Goal: Task Accomplishment & Management: Manage account settings

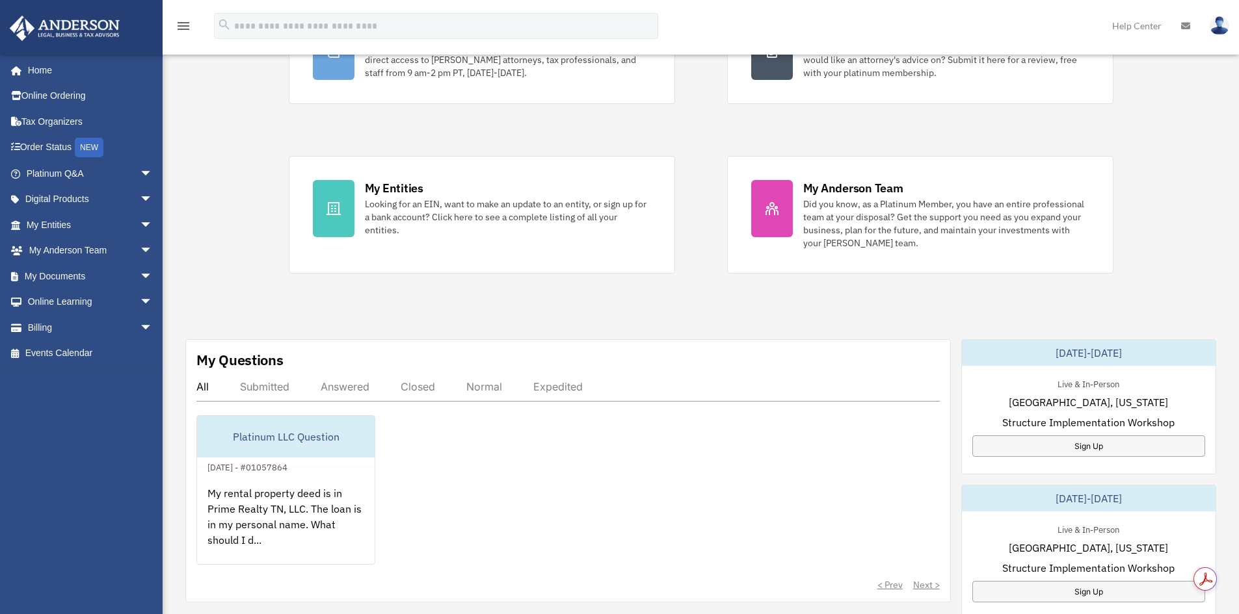
scroll to position [195, 0]
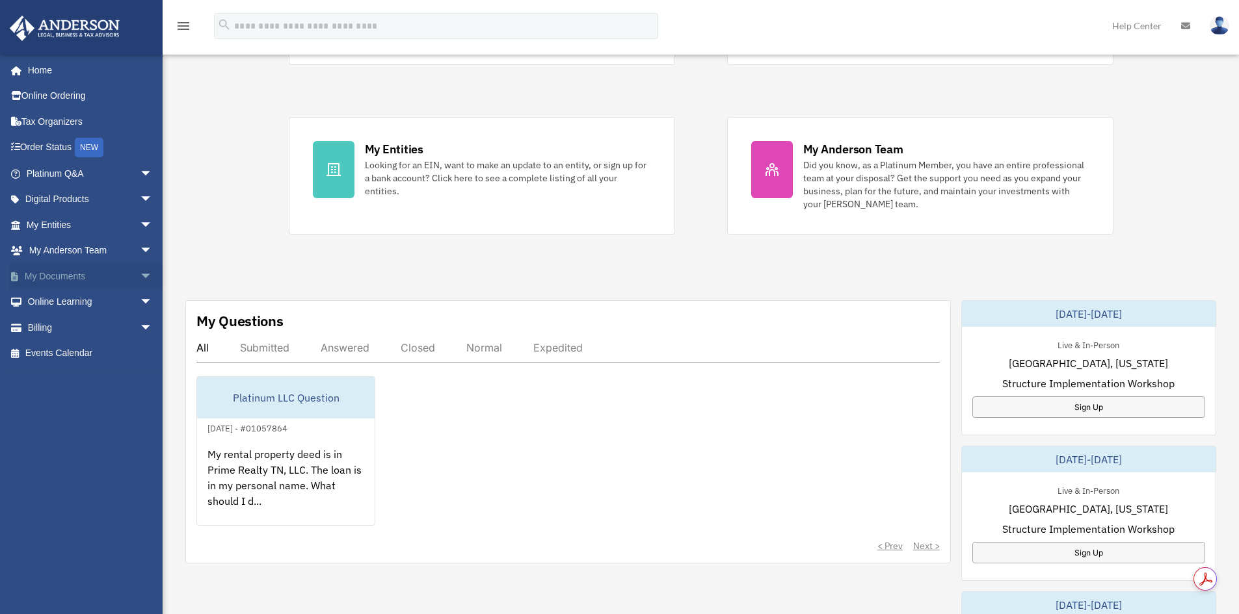
click at [140, 276] on span "arrow_drop_down" at bounding box center [153, 276] width 26 height 27
click at [60, 297] on link "Box" at bounding box center [95, 302] width 154 height 26
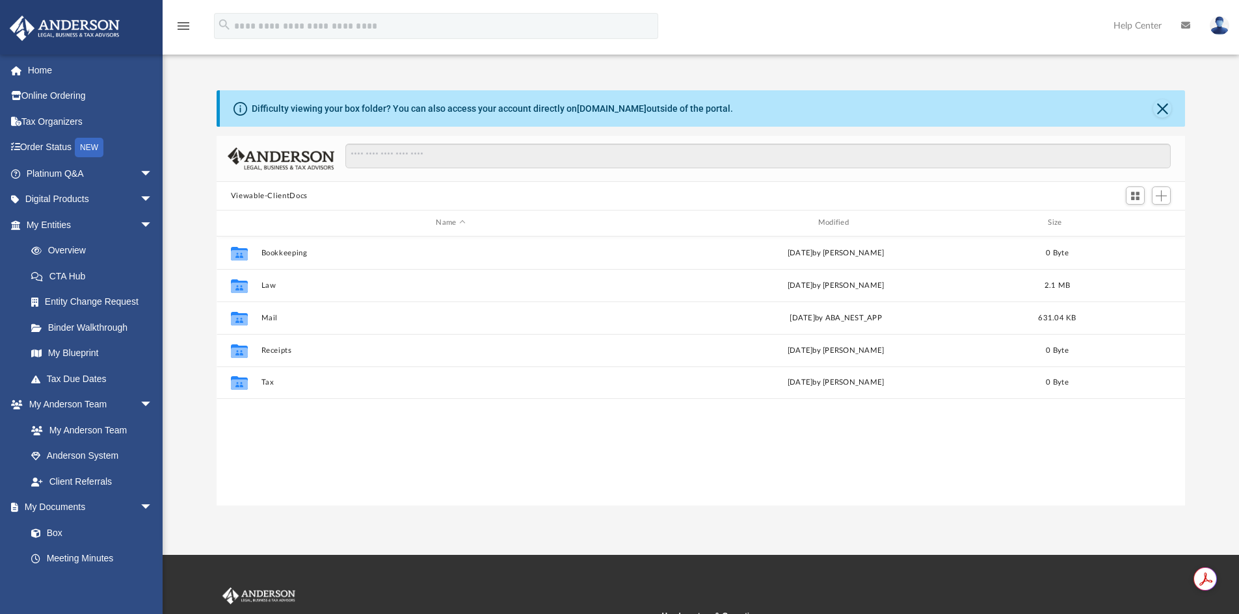
scroll to position [286, 958]
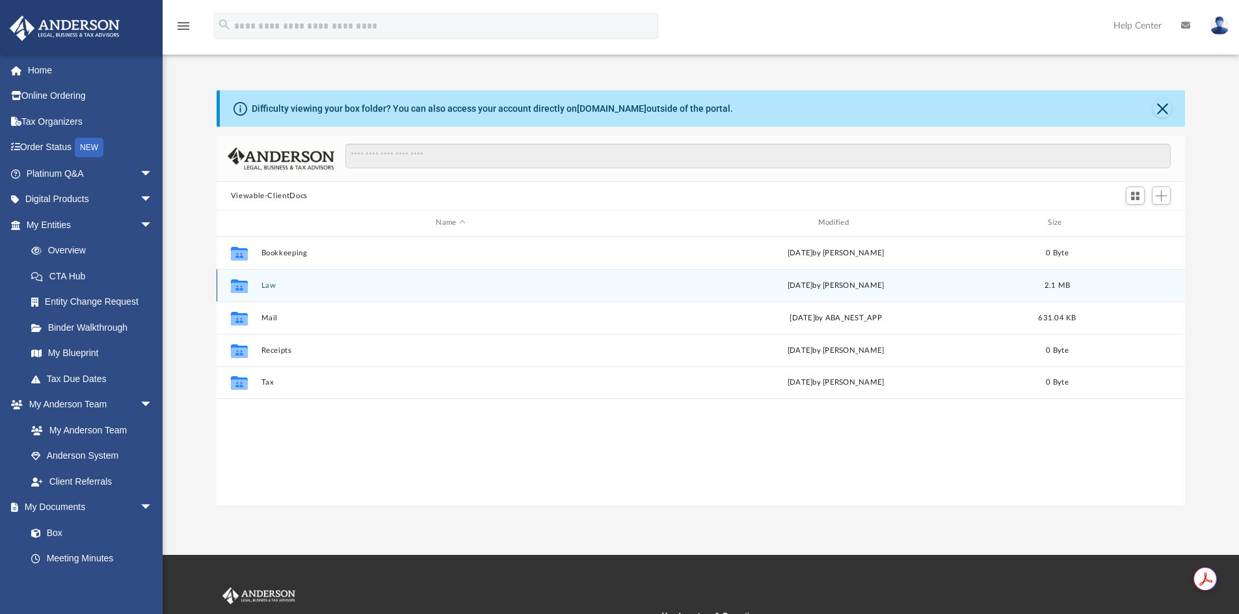
click at [271, 281] on div "Collaborated Folder Law Fri Sep 5 2025 by Fe Fernandez 2.1 MB" at bounding box center [700, 285] width 969 height 33
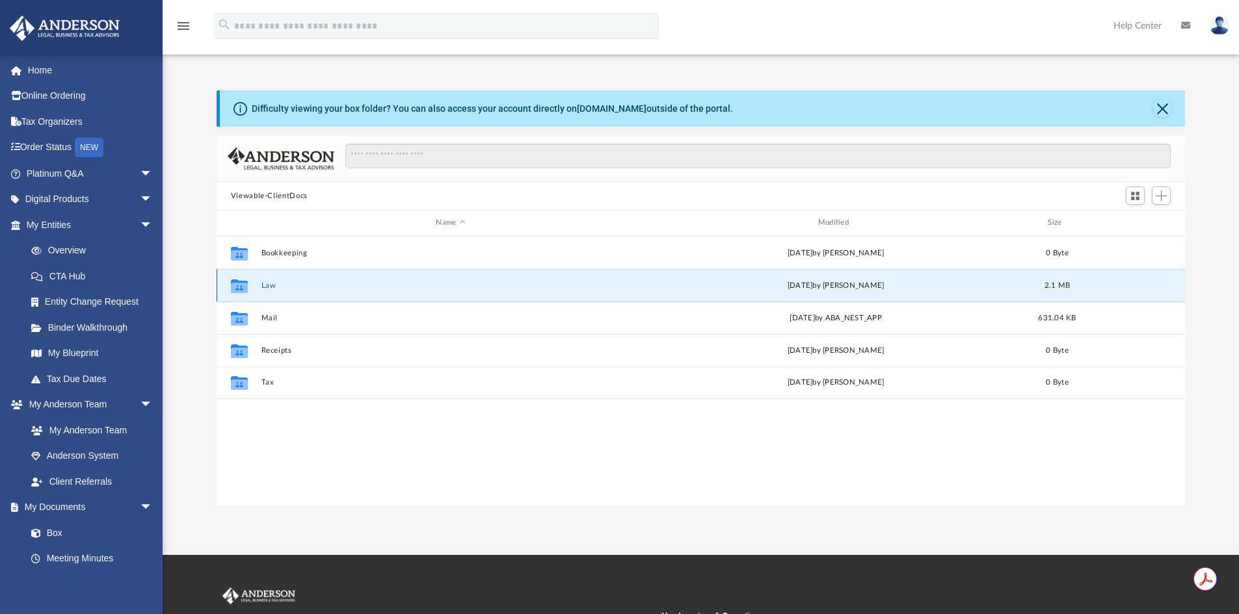
click at [257, 288] on div "Collaborated Folder Law Fri Sep 5 2025 by Fe Fernandez 2.1 MB" at bounding box center [700, 285] width 969 height 33
click at [237, 284] on icon "grid" at bounding box center [239, 287] width 17 height 10
click at [269, 286] on button "Law" at bounding box center [450, 286] width 379 height 8
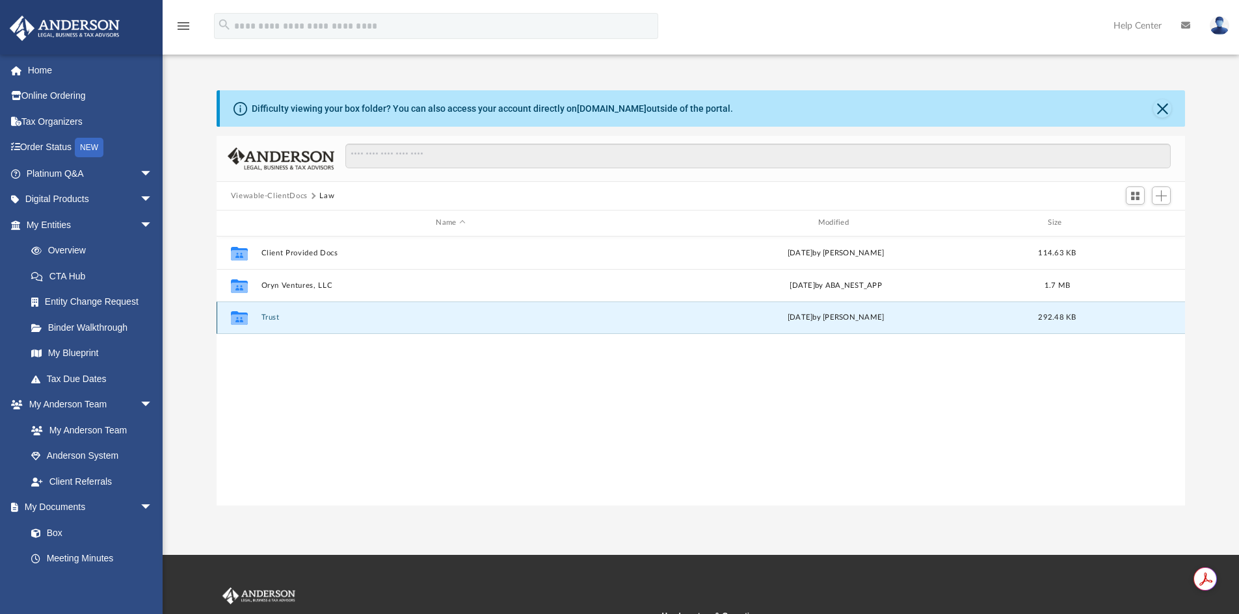
click at [278, 320] on button "Trust" at bounding box center [450, 317] width 379 height 8
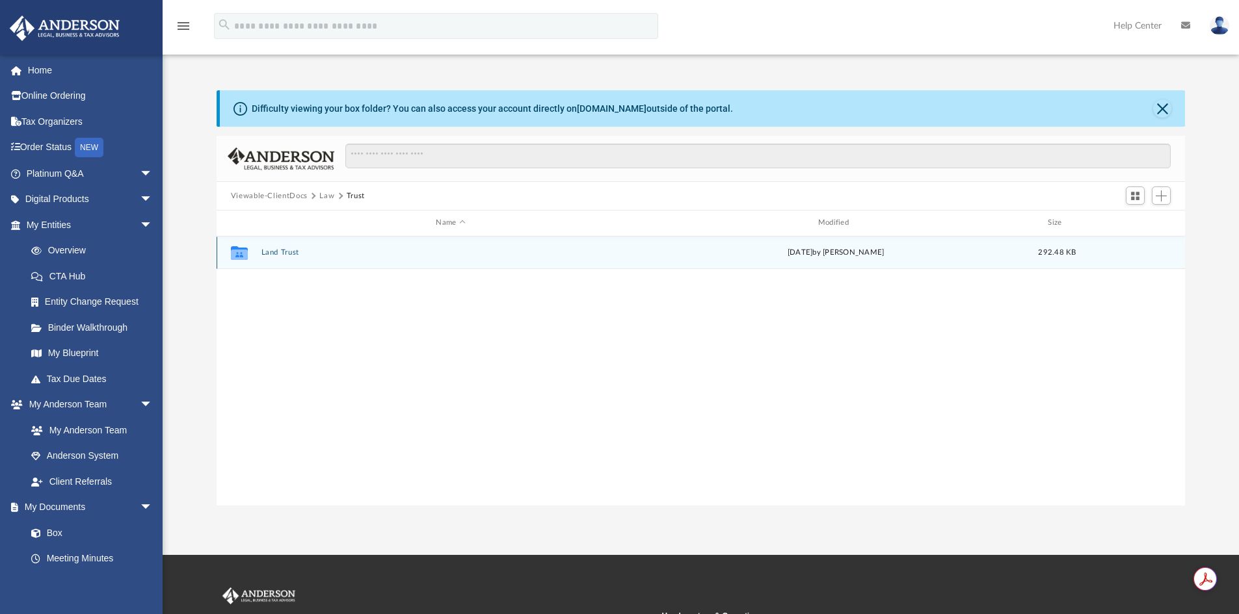
click at [286, 258] on div "Collaborated Folder Land Trust Fri Sep 5 2025 by Fe Fernandez 292.48 KB" at bounding box center [700, 253] width 969 height 33
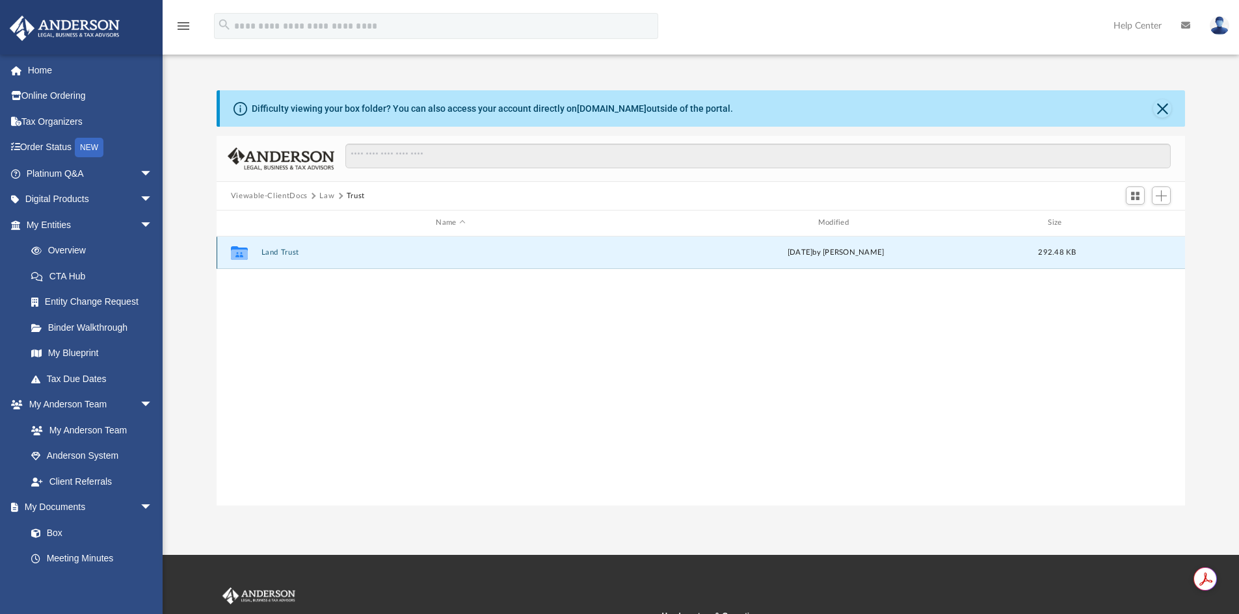
click at [286, 254] on button "Land Trust" at bounding box center [450, 252] width 379 height 8
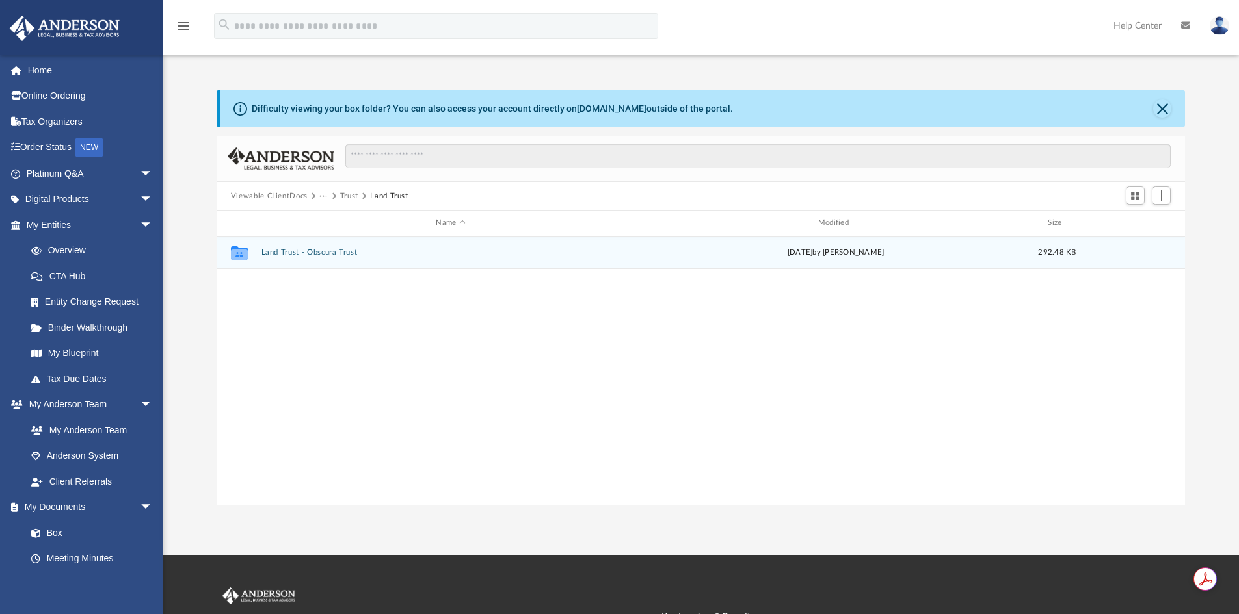
click at [325, 252] on button "Land Trust - Obscura Trust" at bounding box center [450, 252] width 379 height 8
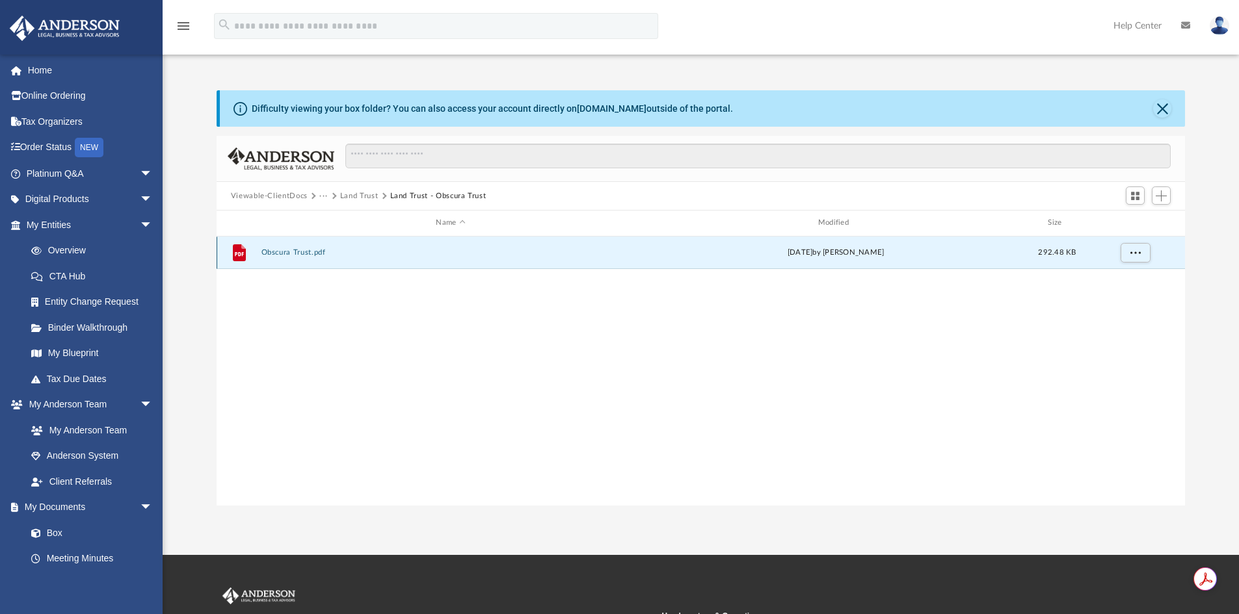
click at [315, 250] on button "Obscura Trust.pdf" at bounding box center [450, 252] width 379 height 8
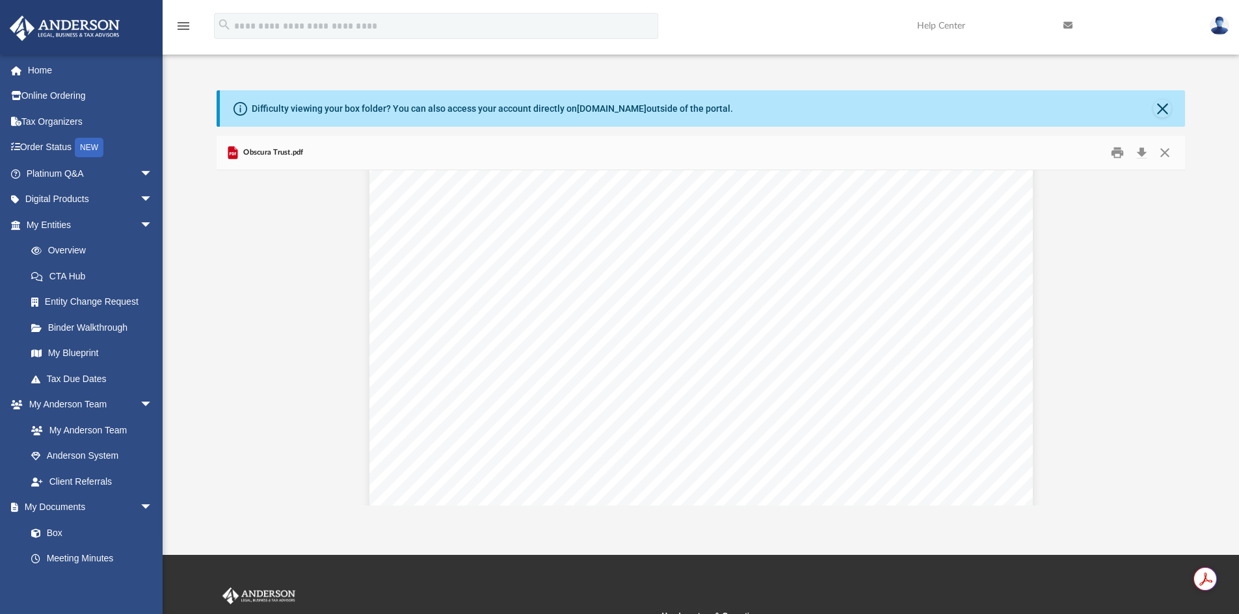
scroll to position [1040, 0]
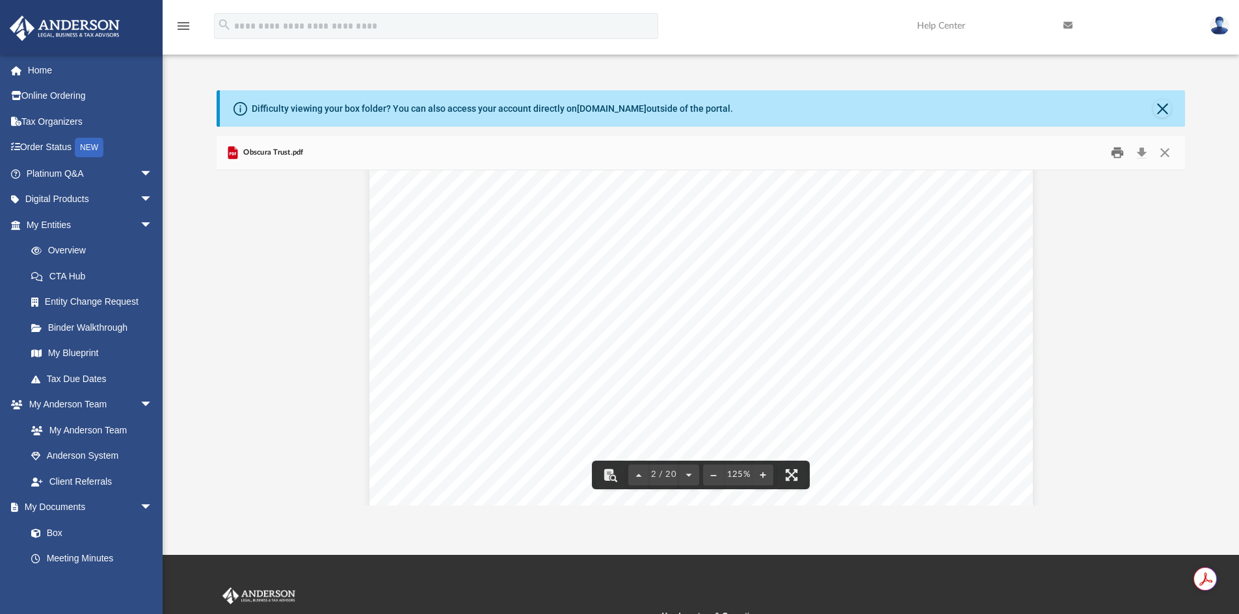
click at [1114, 152] on button "Print" at bounding box center [1117, 153] width 26 height 20
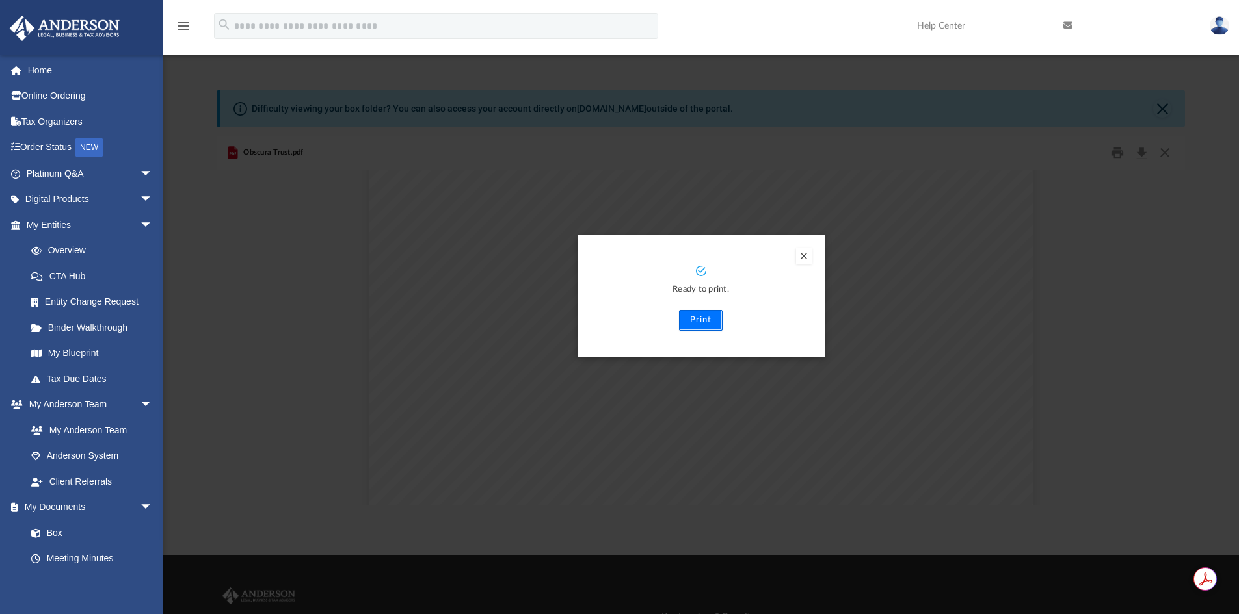
click at [708, 318] on button "Print" at bounding box center [701, 320] width 44 height 21
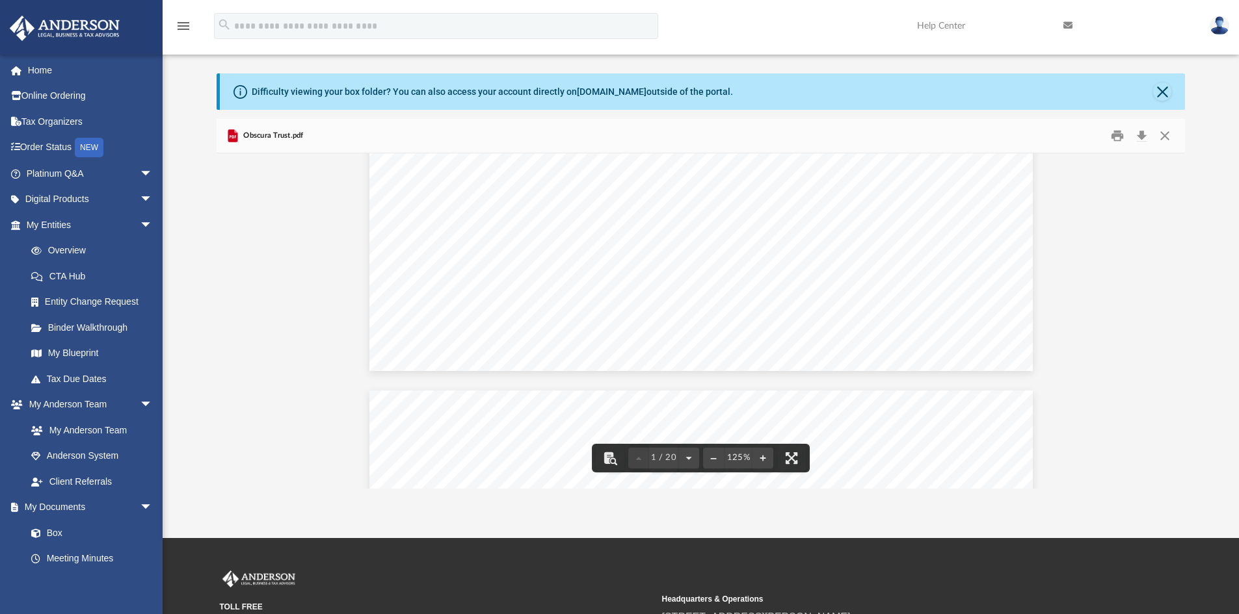
scroll to position [0, 0]
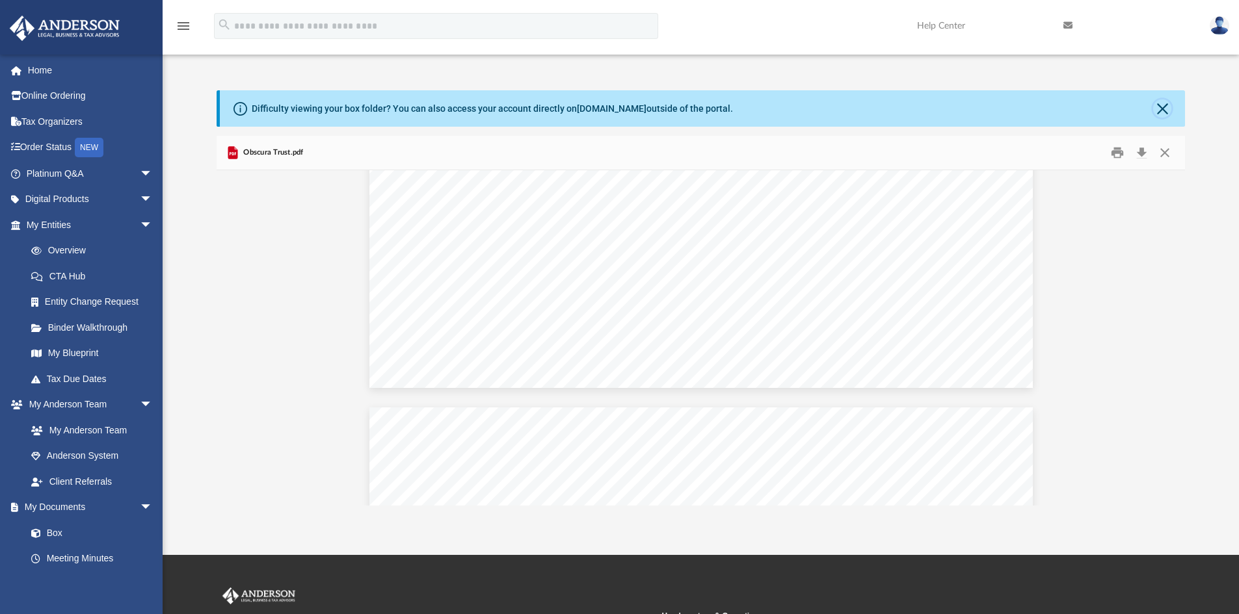
drag, startPoint x: 1159, startPoint y: 109, endPoint x: 897, endPoint y: 119, distance: 262.8
click at [1159, 109] on button "Close" at bounding box center [1162, 108] width 18 height 18
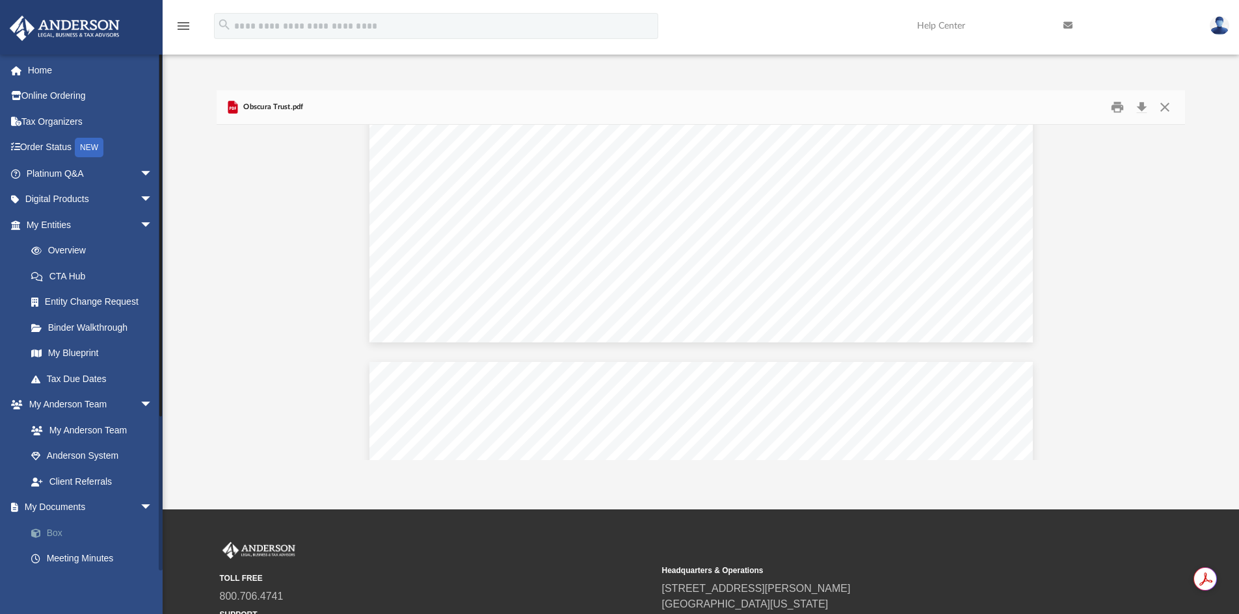
click at [62, 529] on link "Box" at bounding box center [95, 533] width 154 height 26
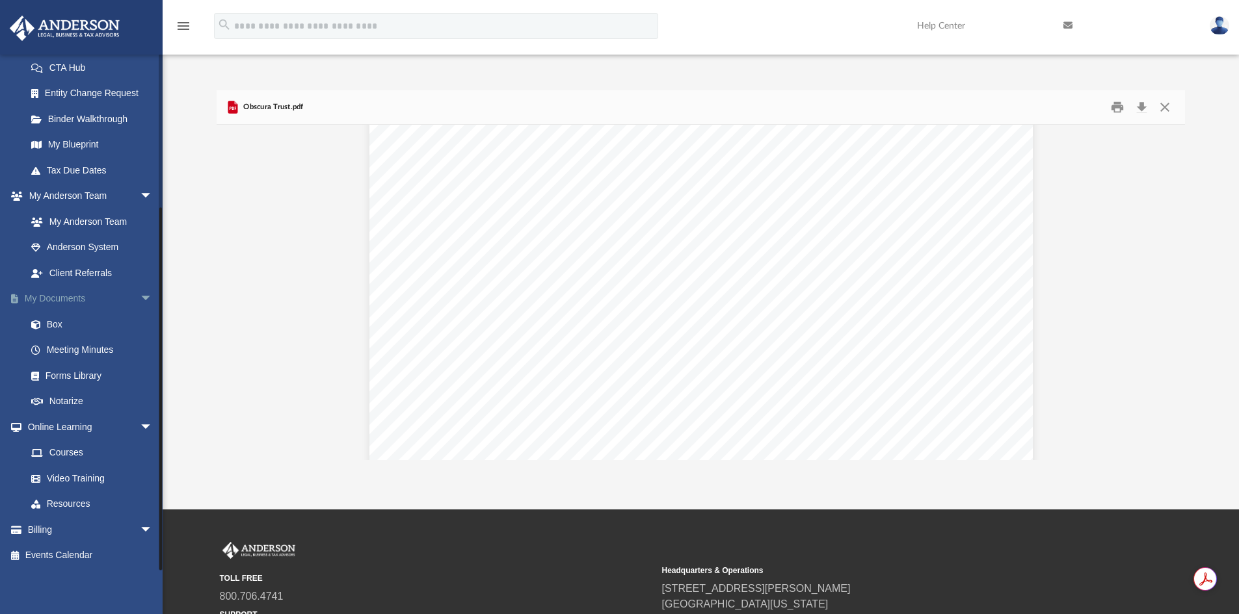
scroll to position [209, 0]
click at [140, 421] on span "arrow_drop_down" at bounding box center [153, 426] width 26 height 27
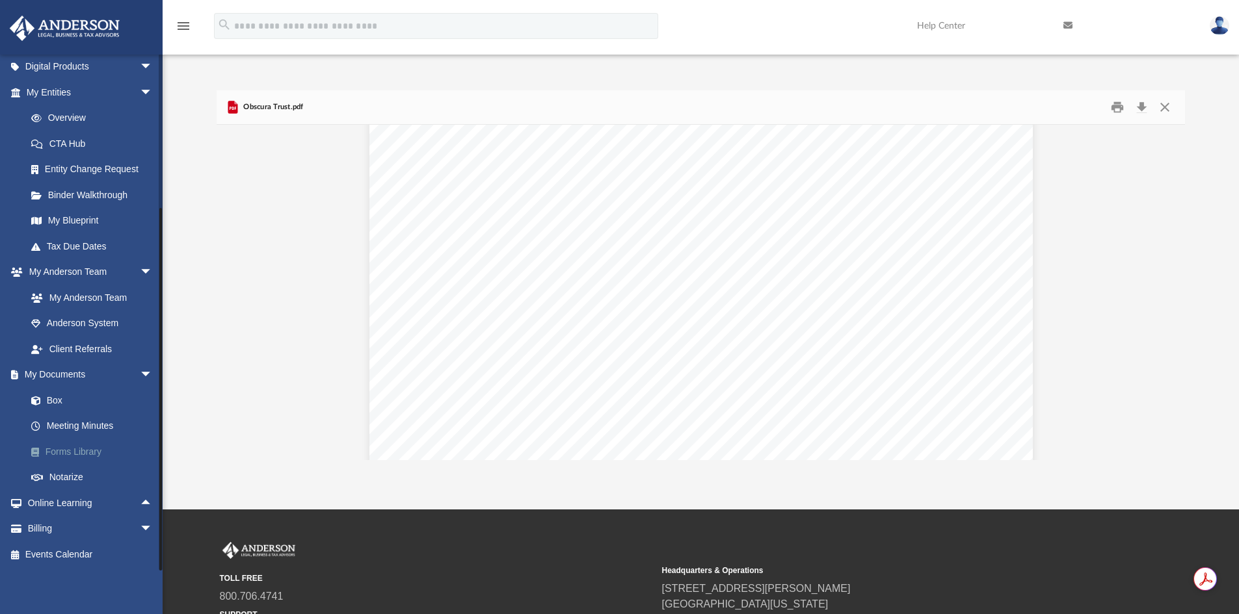
click at [85, 447] on link "Forms Library" at bounding box center [95, 452] width 154 height 26
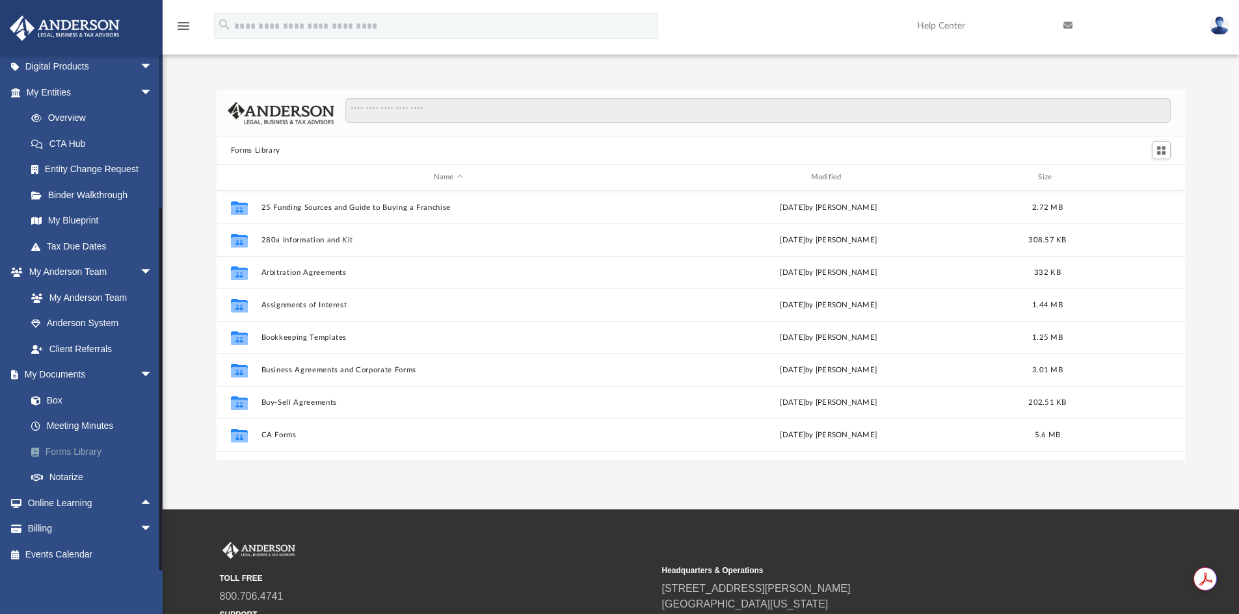
scroll to position [286, 958]
click at [40, 399] on span at bounding box center [42, 401] width 8 height 9
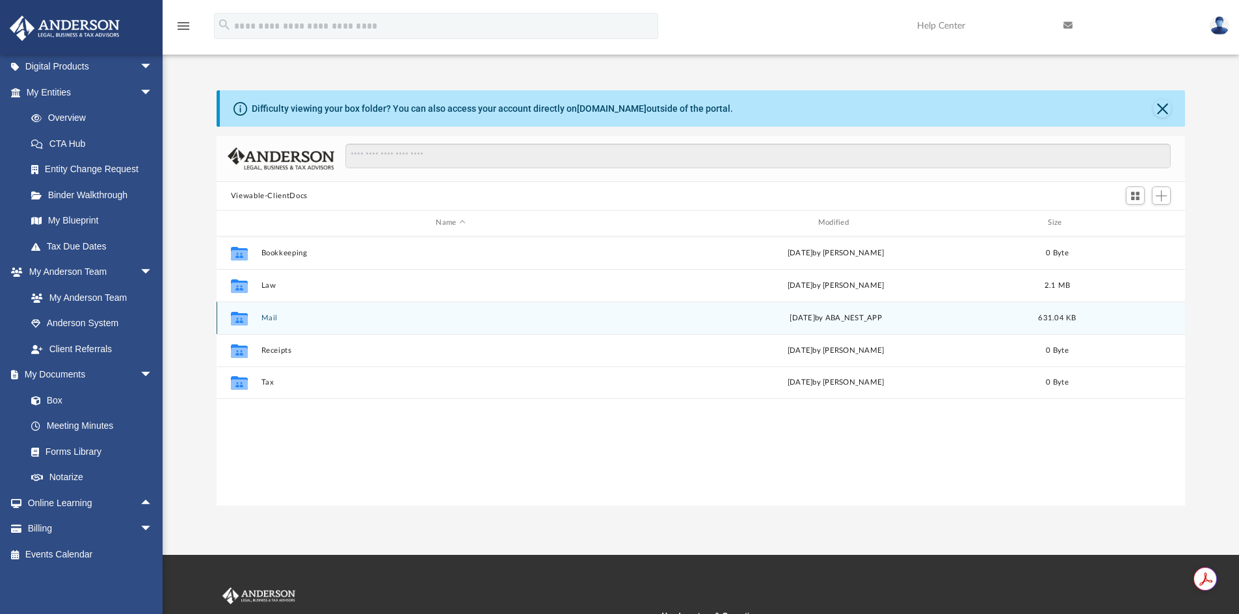
scroll to position [286, 958]
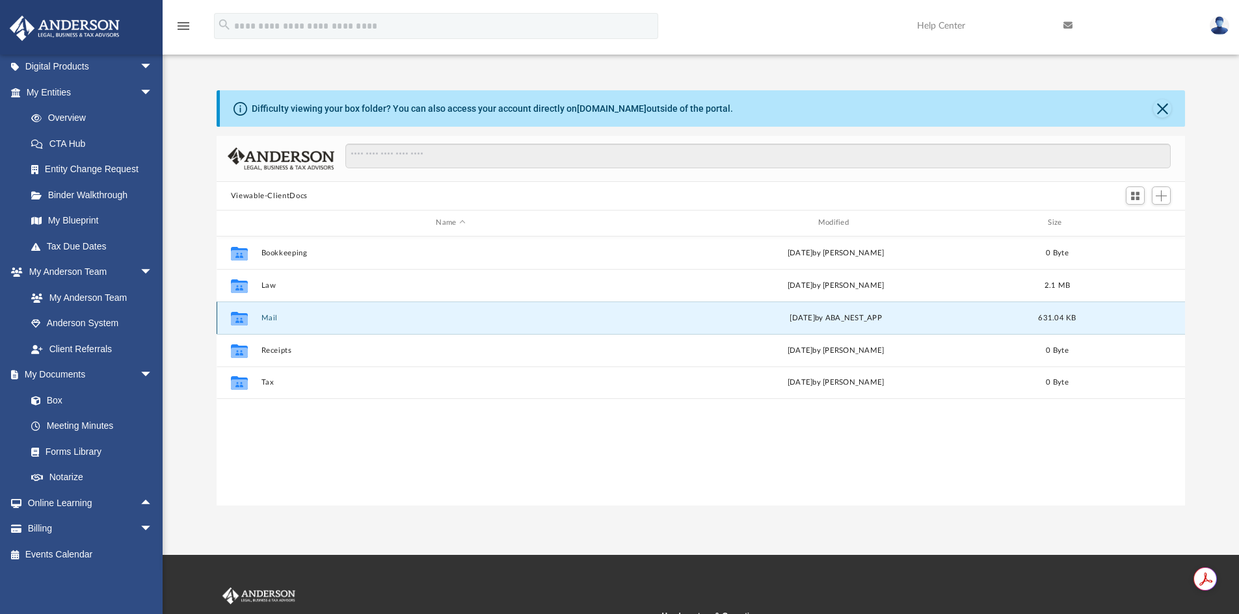
click at [269, 316] on button "Mail" at bounding box center [450, 318] width 379 height 8
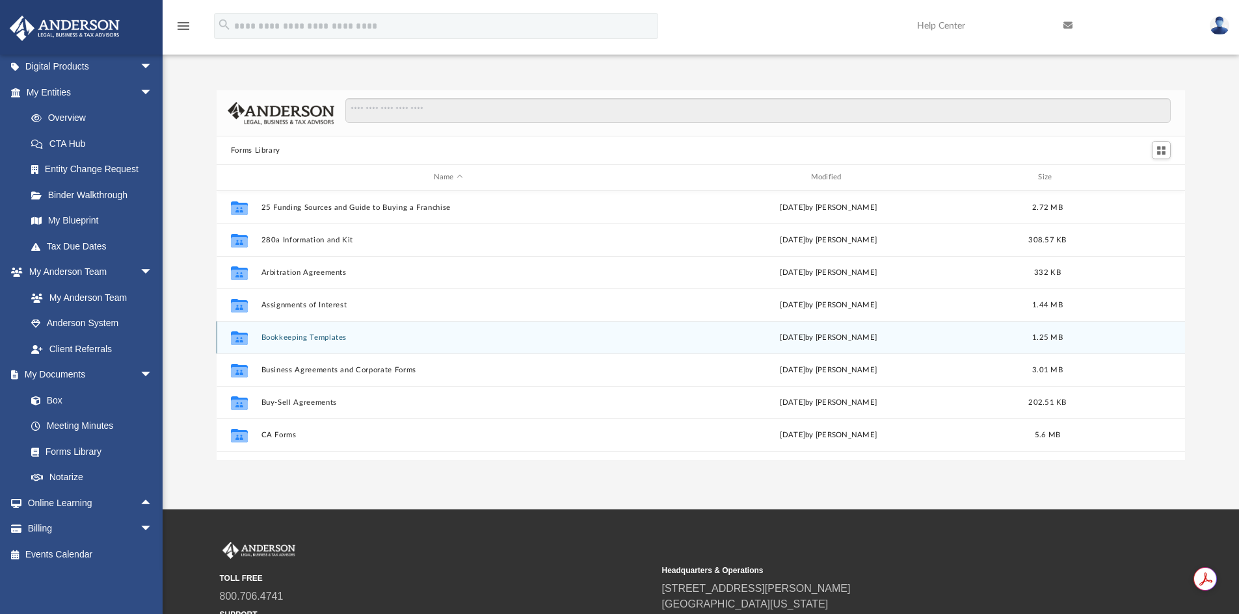
scroll to position [286, 958]
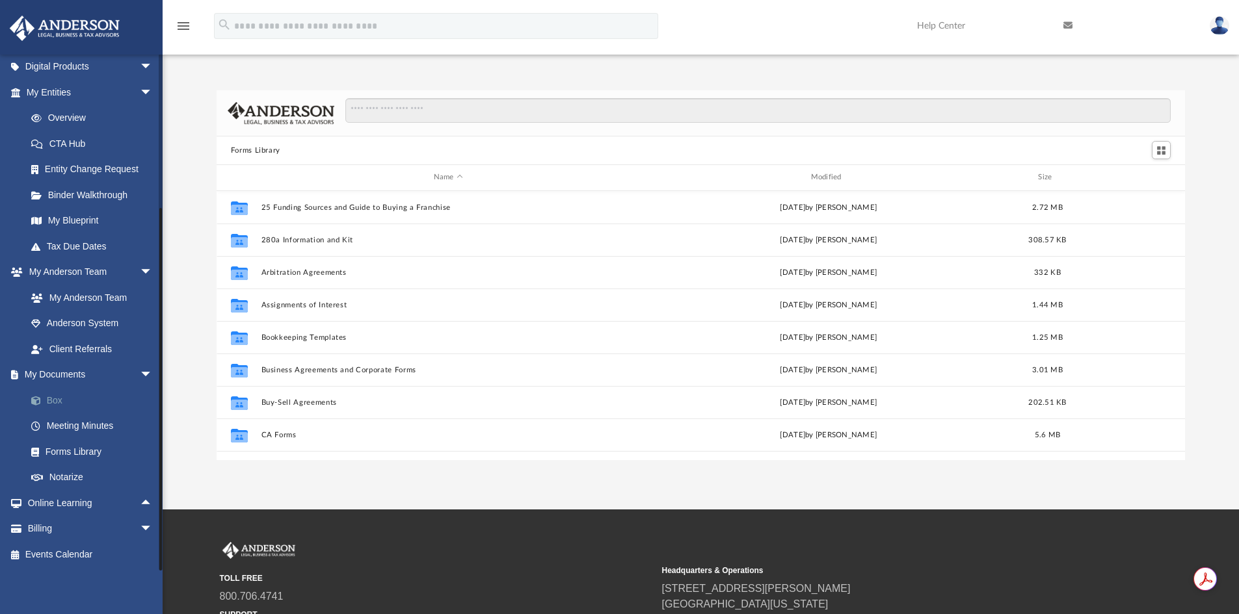
click at [63, 398] on link "Box" at bounding box center [95, 400] width 154 height 26
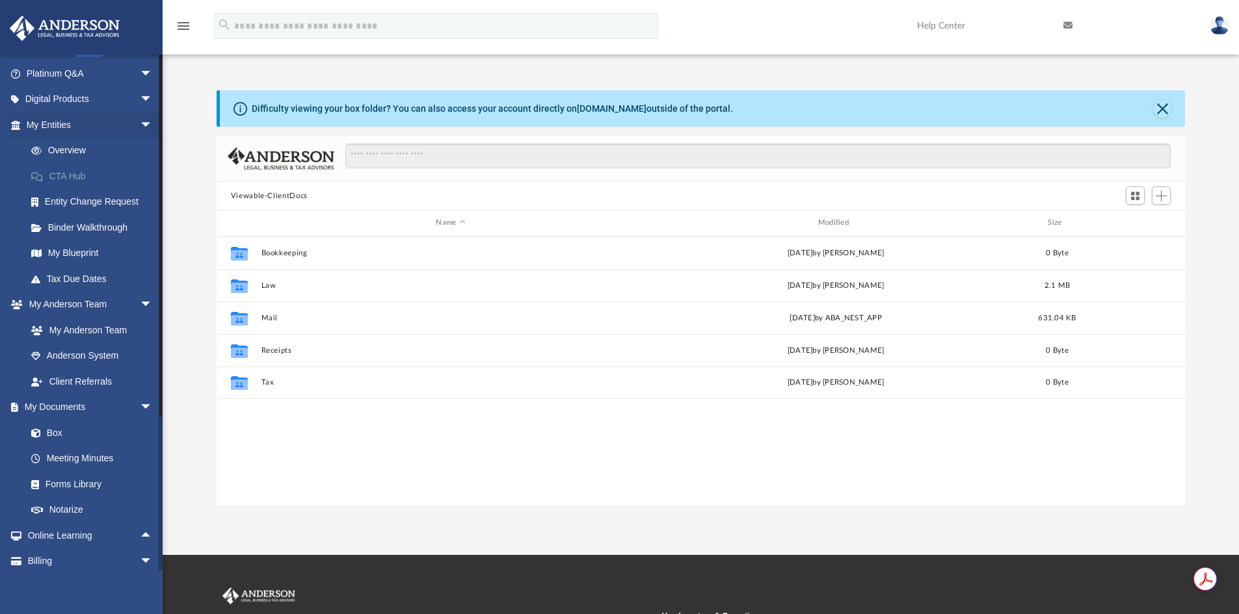
scroll to position [133, 0]
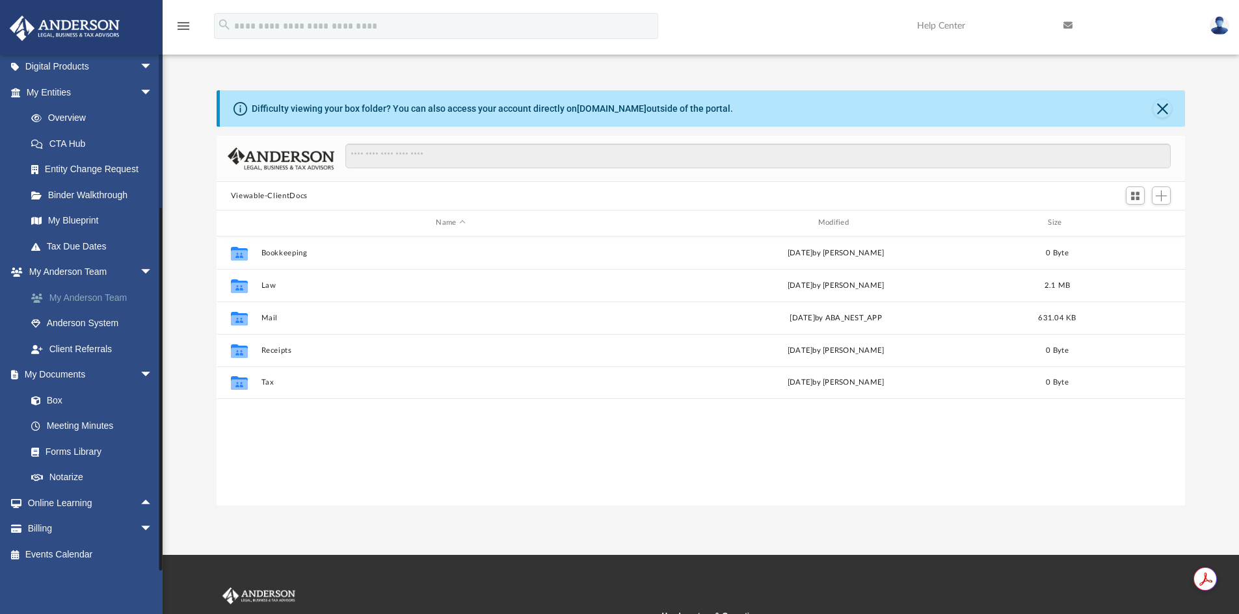
click at [103, 304] on link "My Anderson Team" at bounding box center [95, 298] width 154 height 26
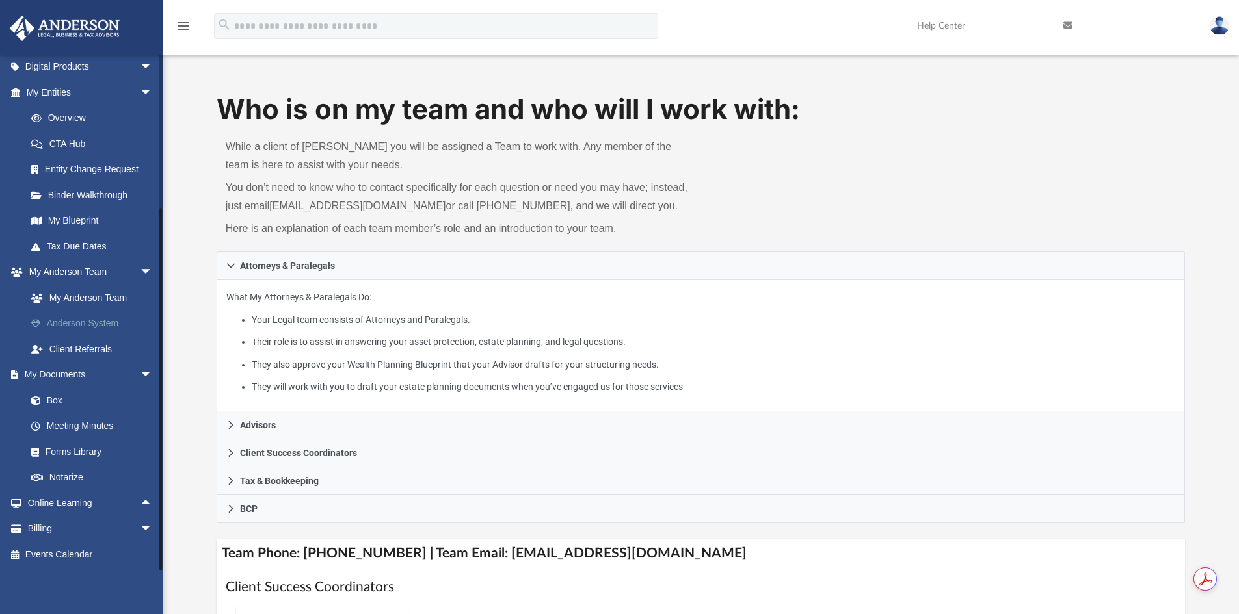
click at [105, 317] on link "Anderson System" at bounding box center [95, 324] width 154 height 26
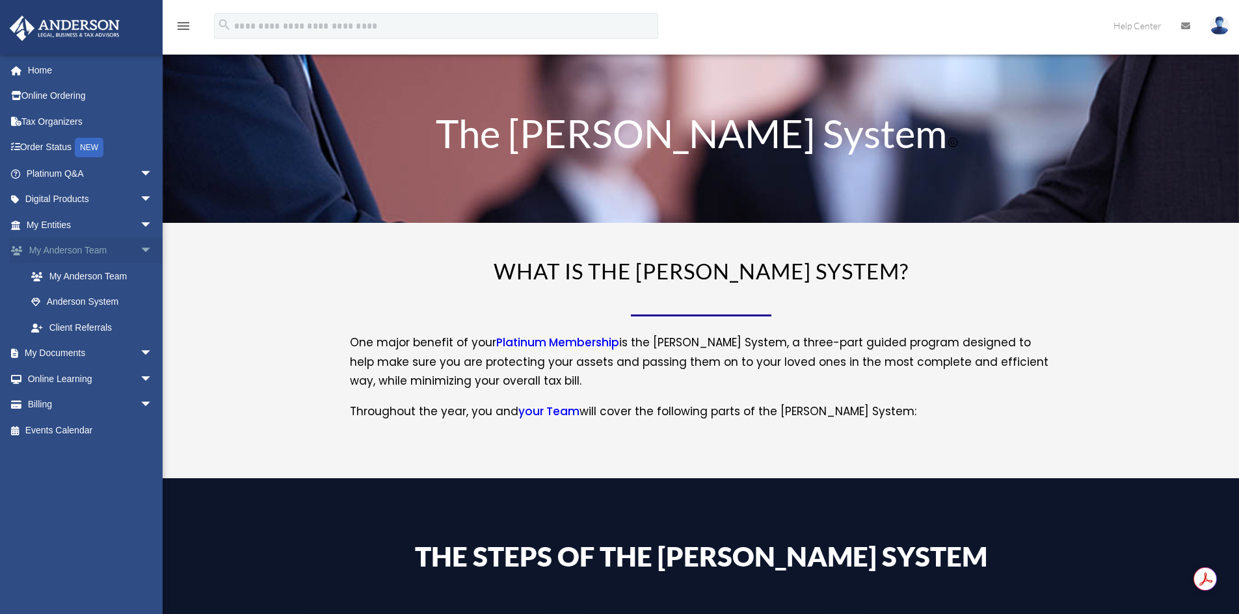
click at [140, 242] on span "arrow_drop_down" at bounding box center [153, 251] width 26 height 27
click at [140, 264] on span "arrow_drop_down" at bounding box center [153, 276] width 26 height 27
click at [140, 278] on span "arrow_drop_up" at bounding box center [153, 276] width 26 height 27
click at [140, 199] on span "arrow_drop_down" at bounding box center [153, 200] width 26 height 27
click at [140, 197] on span "arrow_drop_up" at bounding box center [153, 200] width 26 height 27
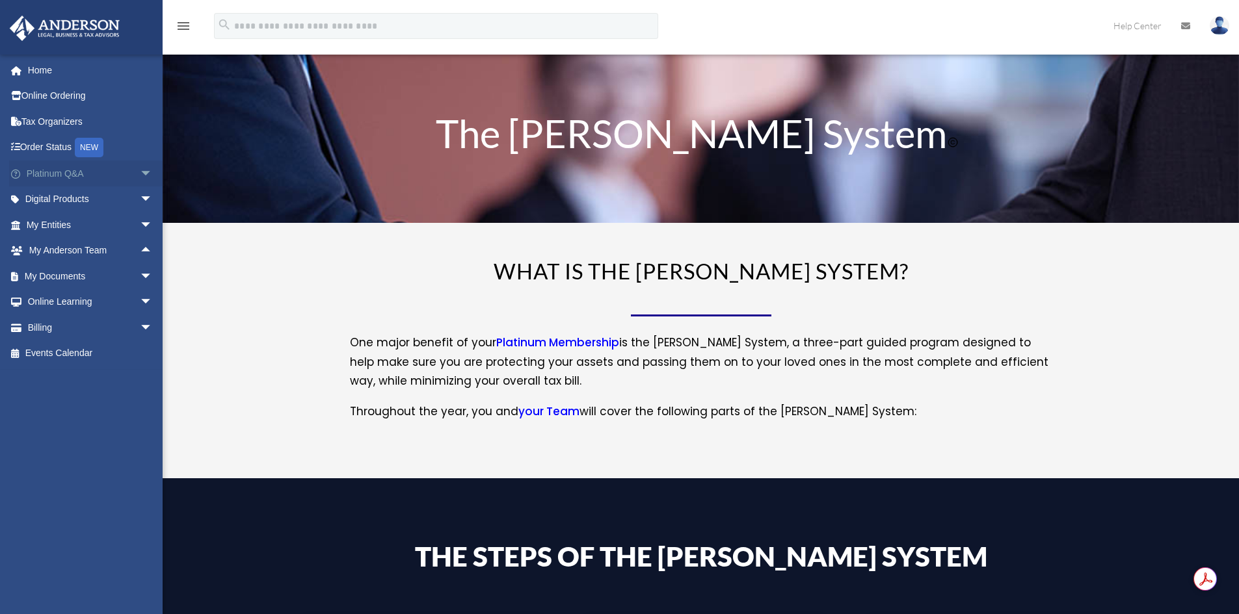
click at [140, 181] on span "arrow_drop_down" at bounding box center [153, 174] width 26 height 27
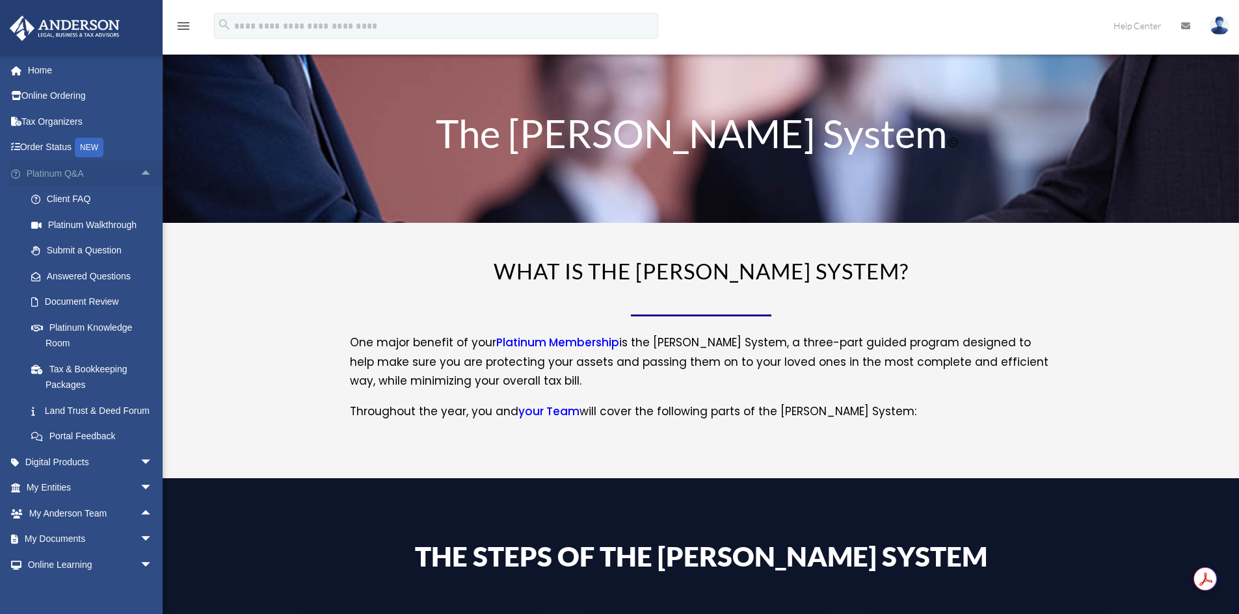
click at [140, 179] on span "arrow_drop_up" at bounding box center [153, 174] width 26 height 27
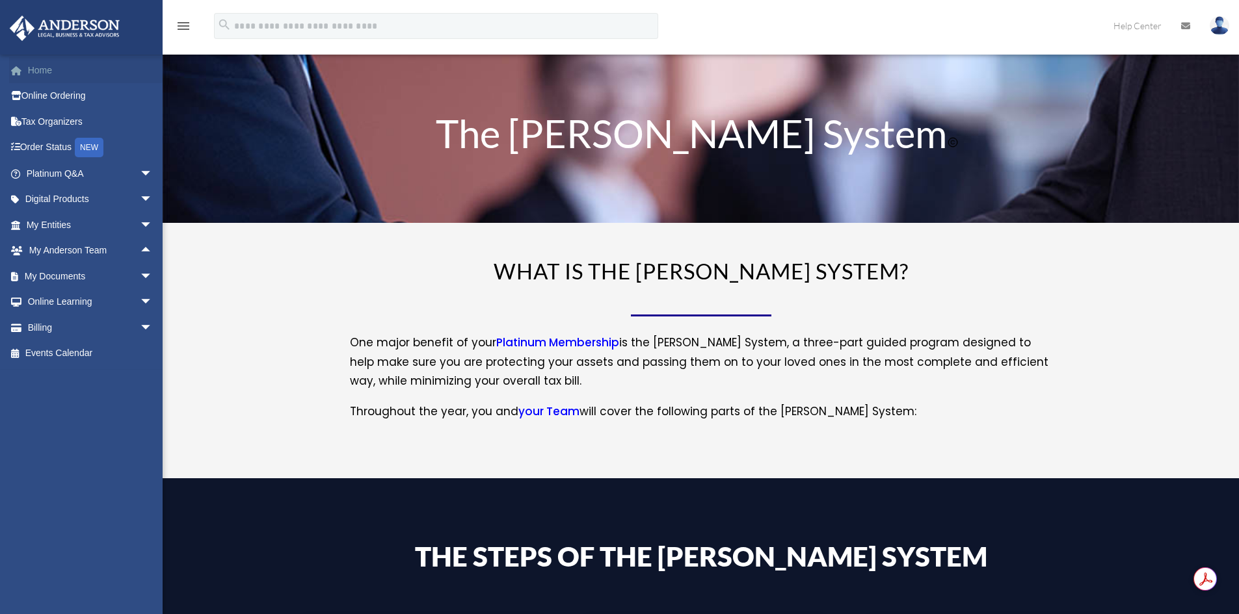
click at [48, 60] on link "Home" at bounding box center [90, 70] width 163 height 26
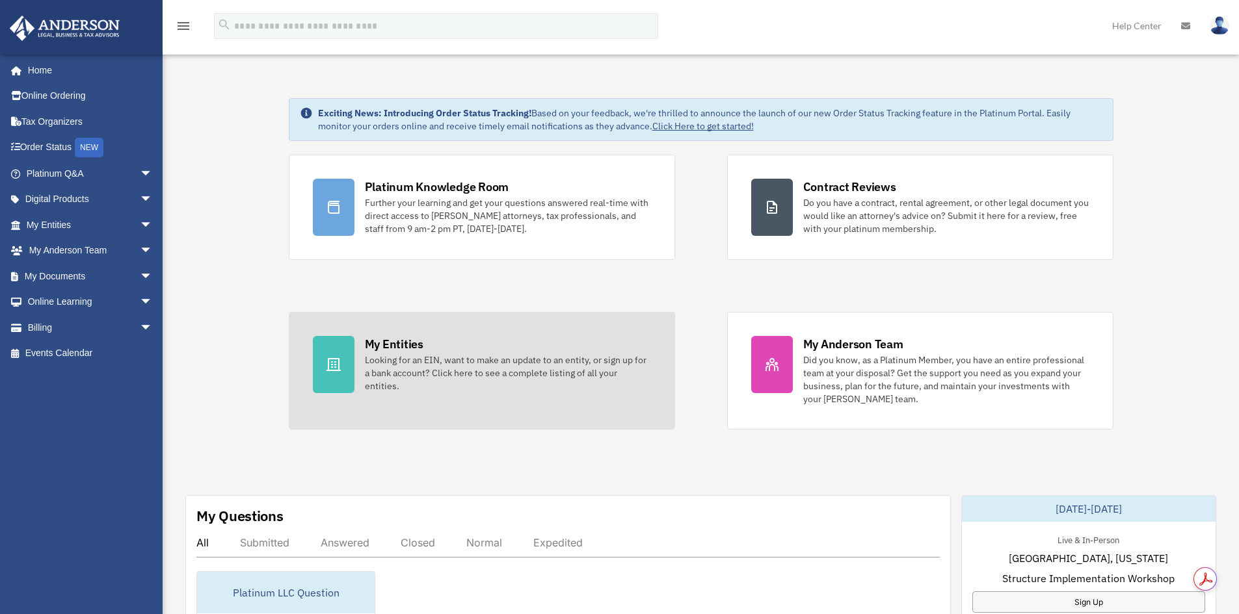
click at [402, 341] on div "My Entities" at bounding box center [394, 344] width 59 height 16
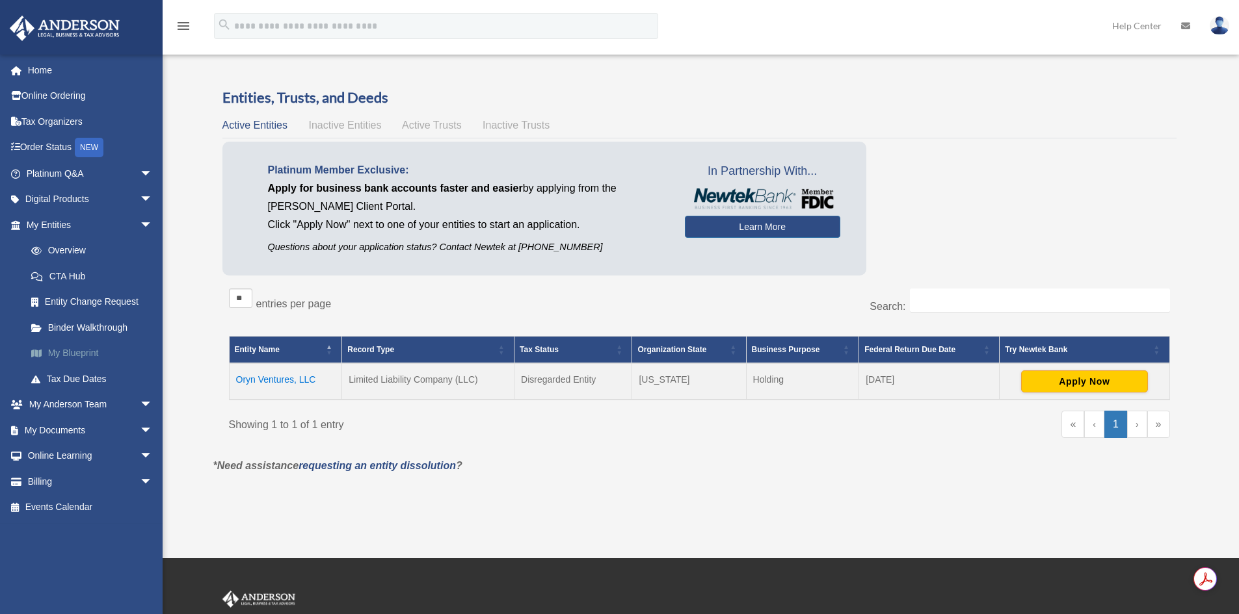
click at [81, 347] on link "My Blueprint" at bounding box center [95, 354] width 154 height 26
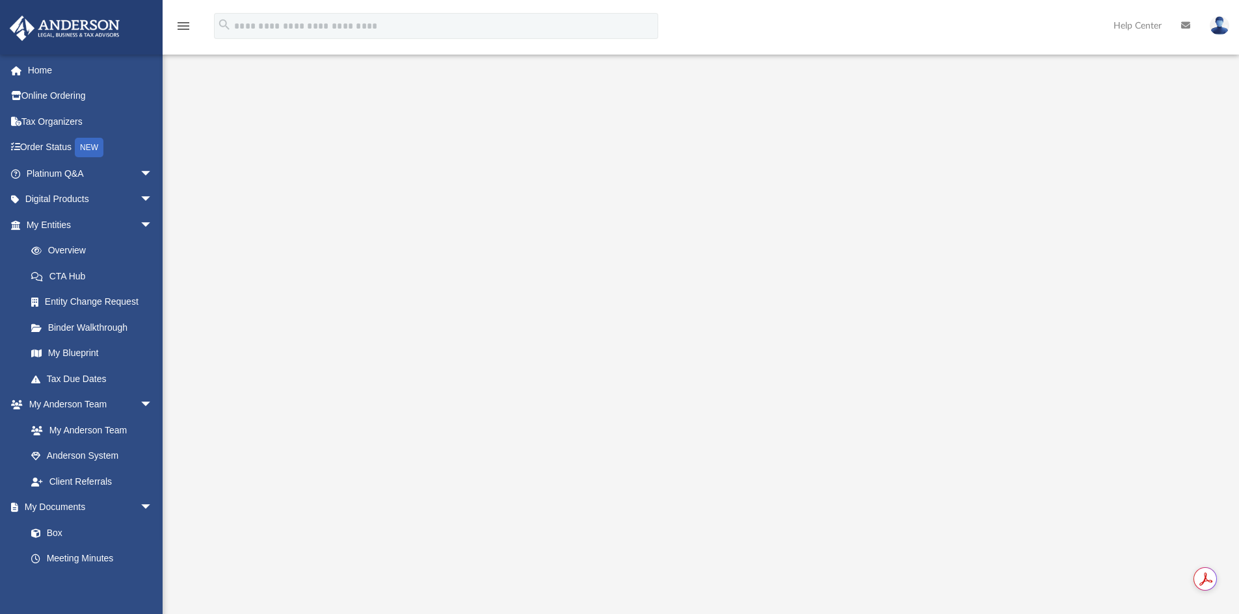
click at [179, 25] on icon "menu" at bounding box center [184, 26] width 16 height 16
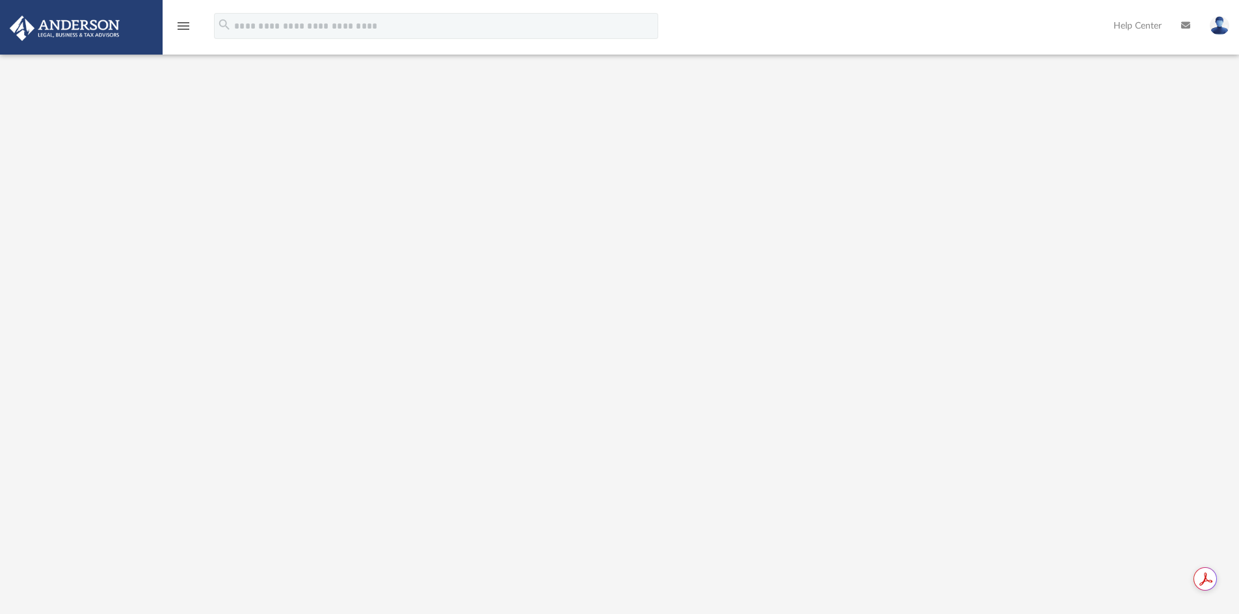
click at [190, 36] on div "menu" at bounding box center [184, 26] width 42 height 33
click at [186, 28] on icon "menu" at bounding box center [184, 26] width 16 height 16
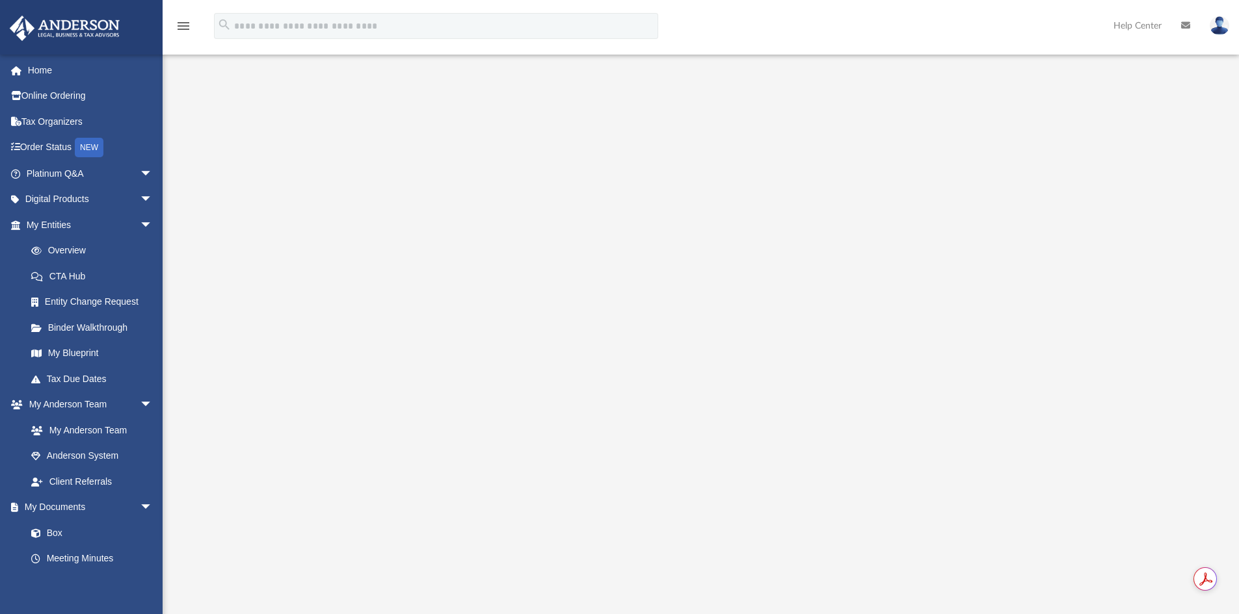
click at [1216, 25] on img at bounding box center [1219, 25] width 20 height 19
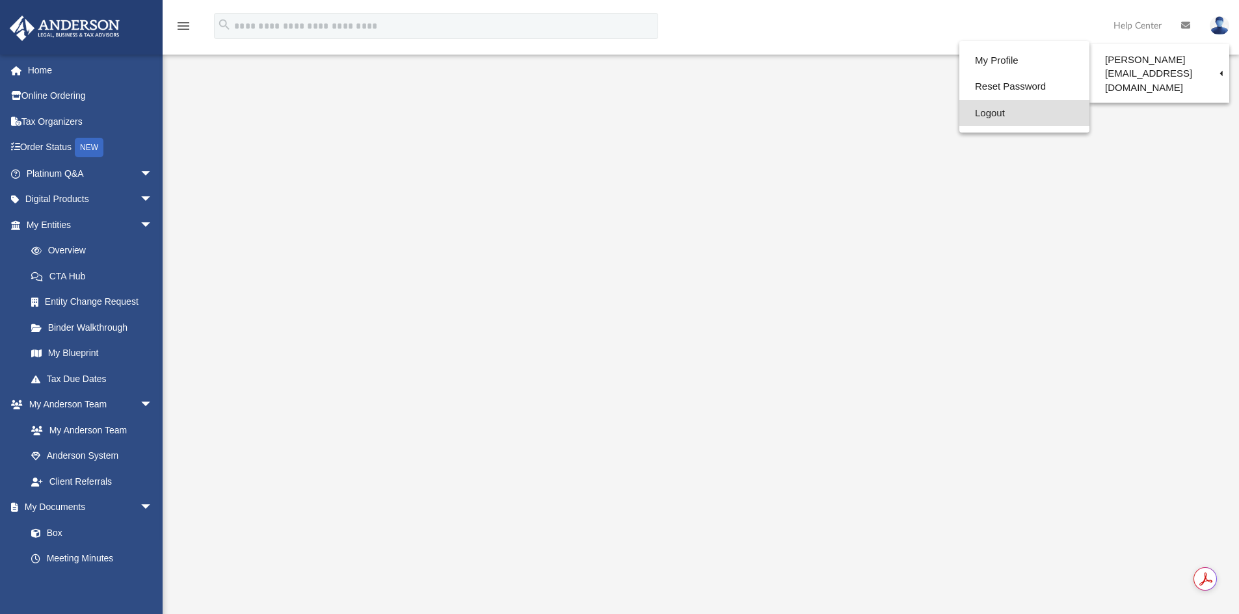
click at [975, 105] on link "Logout" at bounding box center [1024, 113] width 130 height 27
